Goal: Task Accomplishment & Management: Manage account settings

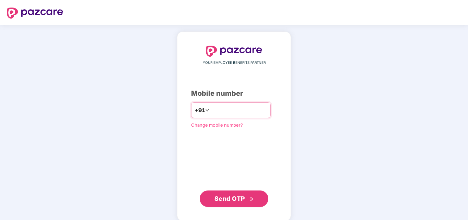
click at [217, 112] on input "number" at bounding box center [239, 110] width 56 height 11
type input "**********"
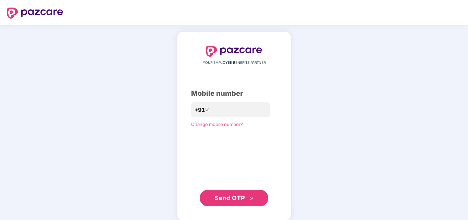
click at [226, 200] on span "Send OTP" at bounding box center [229, 197] width 31 height 7
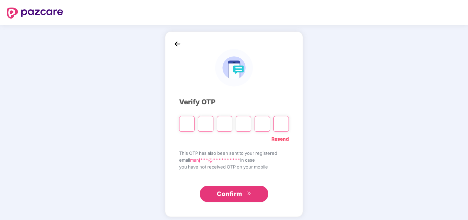
type input "*"
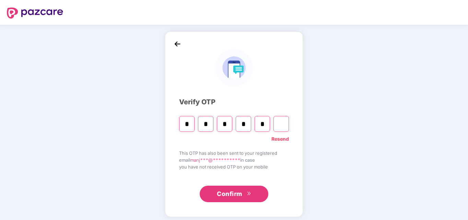
type input "*"
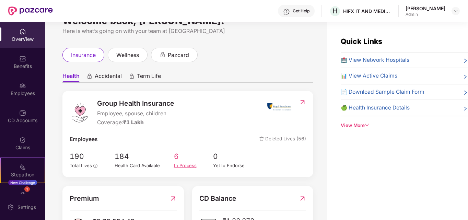
scroll to position [34, 0]
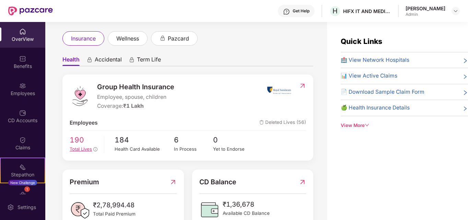
click at [84, 150] on span "Total Lives" at bounding box center [81, 148] width 22 height 5
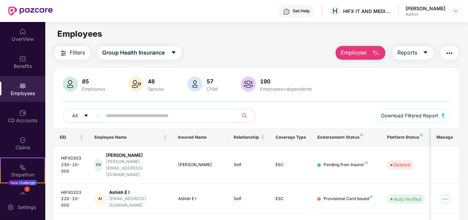
click at [128, 114] on input "text" at bounding box center [167, 115] width 123 height 10
click at [121, 117] on input "text" at bounding box center [167, 115] width 123 height 10
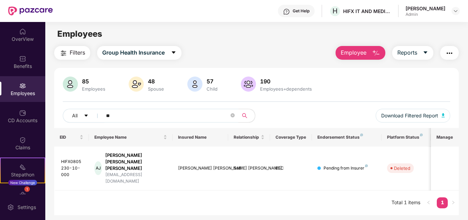
type input "*"
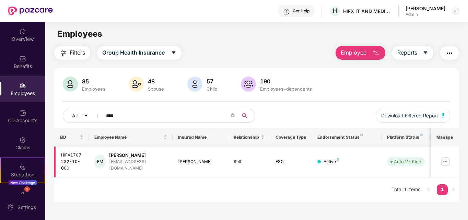
type input "****"
click at [446, 160] on img at bounding box center [445, 161] width 11 height 11
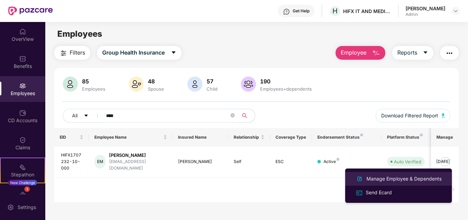
click at [395, 178] on div "Manage Employee & Dependents" at bounding box center [404, 179] width 78 height 8
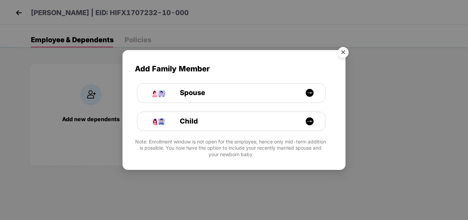
click at [344, 52] on img "Close" at bounding box center [342, 53] width 19 height 19
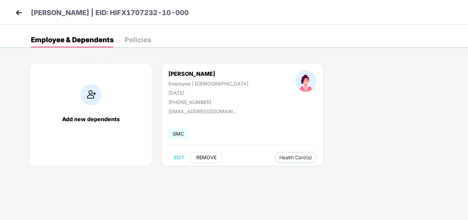
click at [212, 156] on span "REMOVE" at bounding box center [206, 157] width 20 height 5
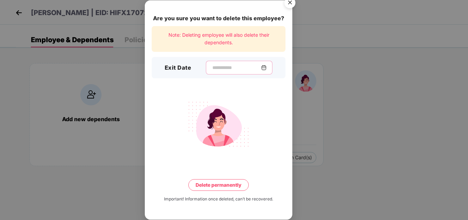
click at [219, 68] on input at bounding box center [236, 67] width 49 height 7
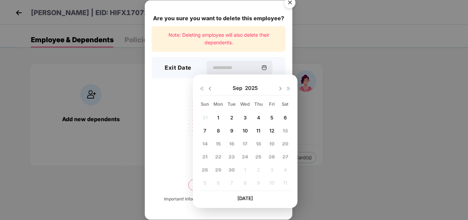
click at [246, 130] on span "10" at bounding box center [244, 131] width 5 height 6
type input "**********"
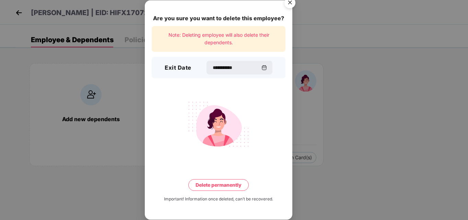
click at [235, 184] on button "Delete permanently" at bounding box center [218, 185] width 60 height 12
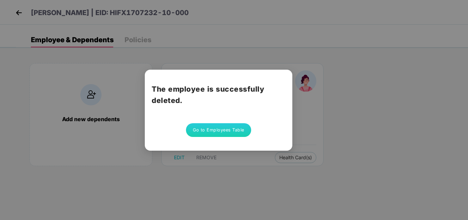
click at [222, 134] on button "Go to Employees Table" at bounding box center [218, 130] width 65 height 14
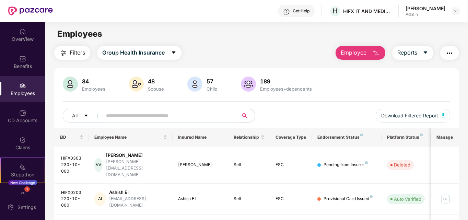
click at [178, 114] on input "text" at bounding box center [167, 115] width 123 height 10
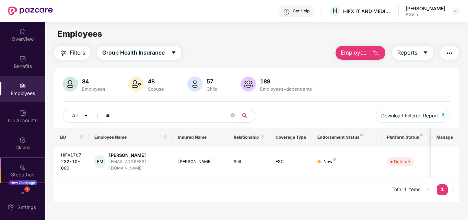
type input "*"
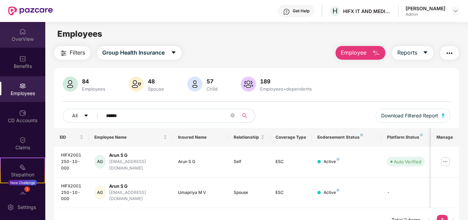
type input "******"
click at [21, 32] on img at bounding box center [22, 31] width 7 height 7
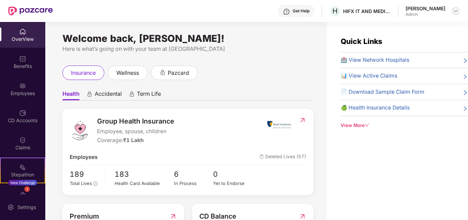
click at [451, 10] on div at bounding box center [455, 11] width 8 height 8
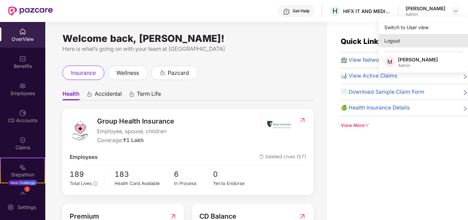
click at [390, 41] on div "Logout" at bounding box center [423, 40] width 89 height 13
